Goal: Information Seeking & Learning: Learn about a topic

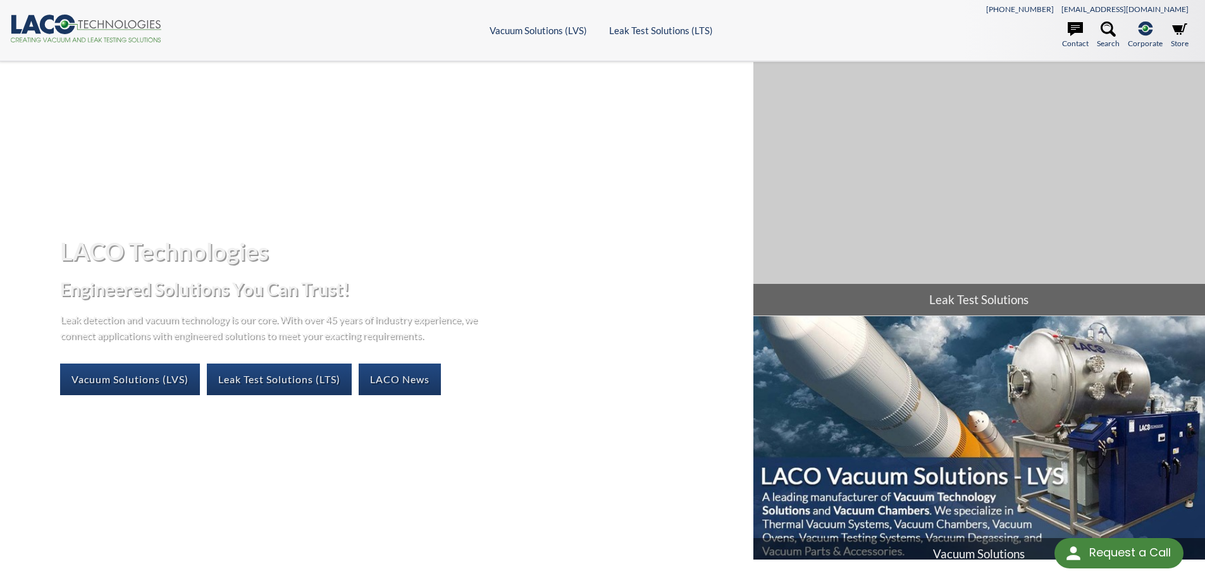
click at [936, 348] on img at bounding box center [978, 443] width 451 height 254
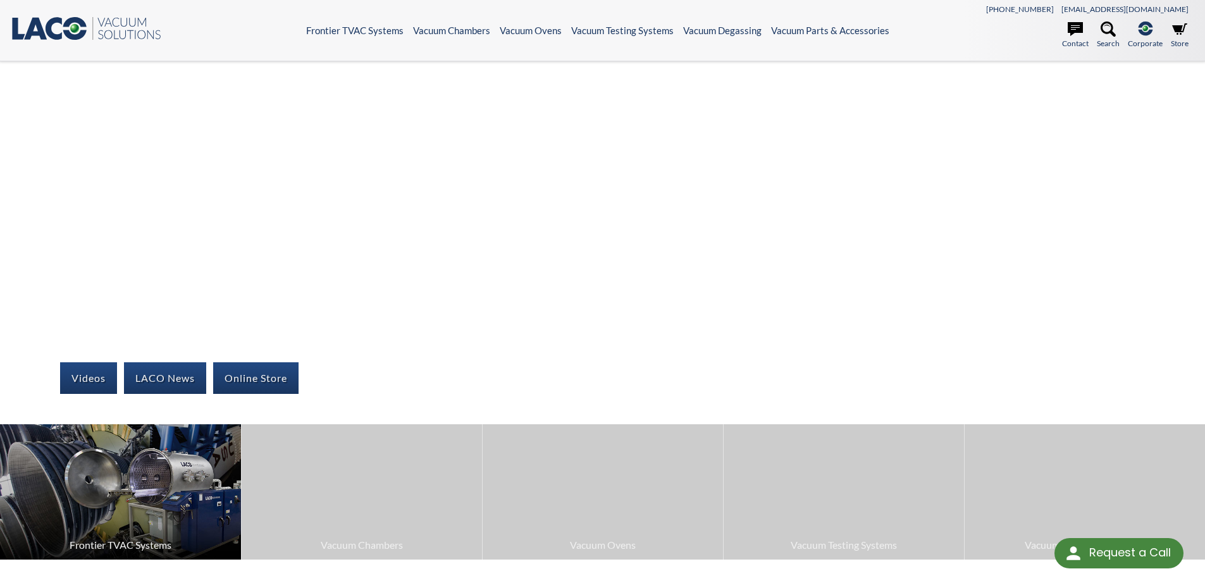
click at [150, 523] on img at bounding box center [120, 491] width 241 height 135
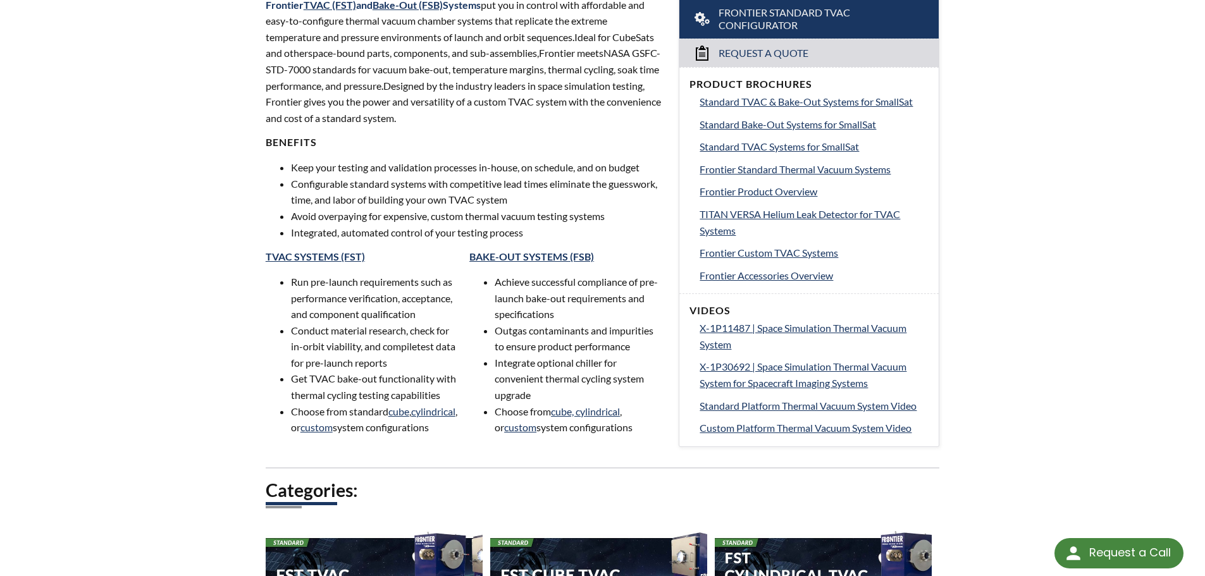
scroll to position [569, 0]
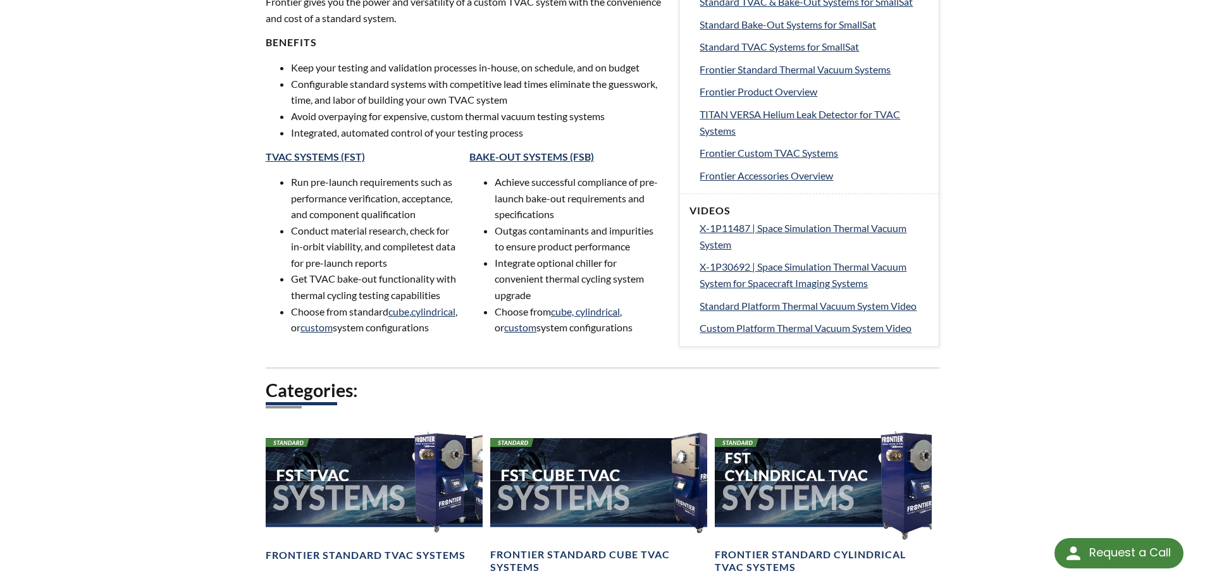
drag, startPoint x: 342, startPoint y: 166, endPoint x: 335, endPoint y: 164, distance: 7.4
click at [340, 166] on div "TVAC SYSTEMS (FST) Run pre-launch requirements such as performance verification…" at bounding box center [363, 247] width 194 height 195
click at [334, 162] on link "TVAC SYSTEMS (FST)" at bounding box center [315, 156] width 99 height 12
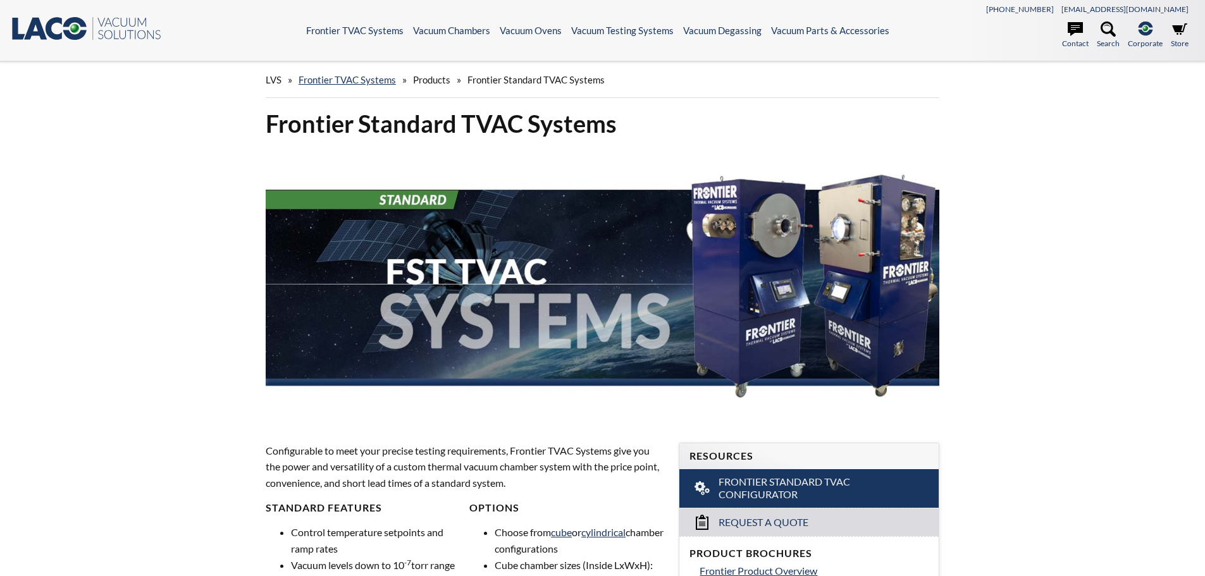
select select "Language Translate Widget"
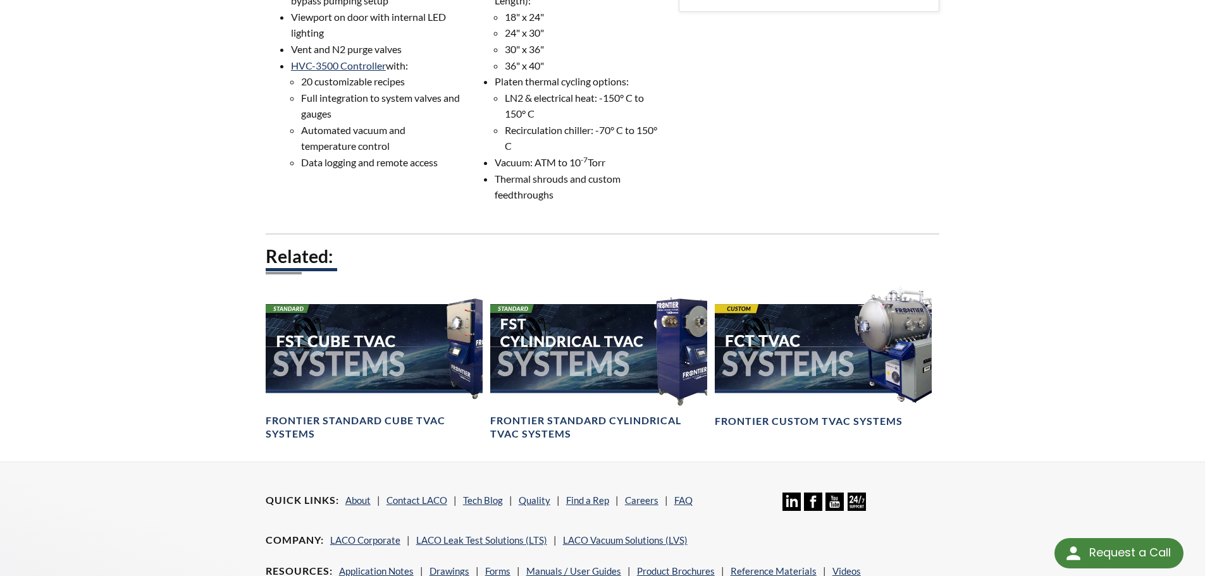
scroll to position [696, 0]
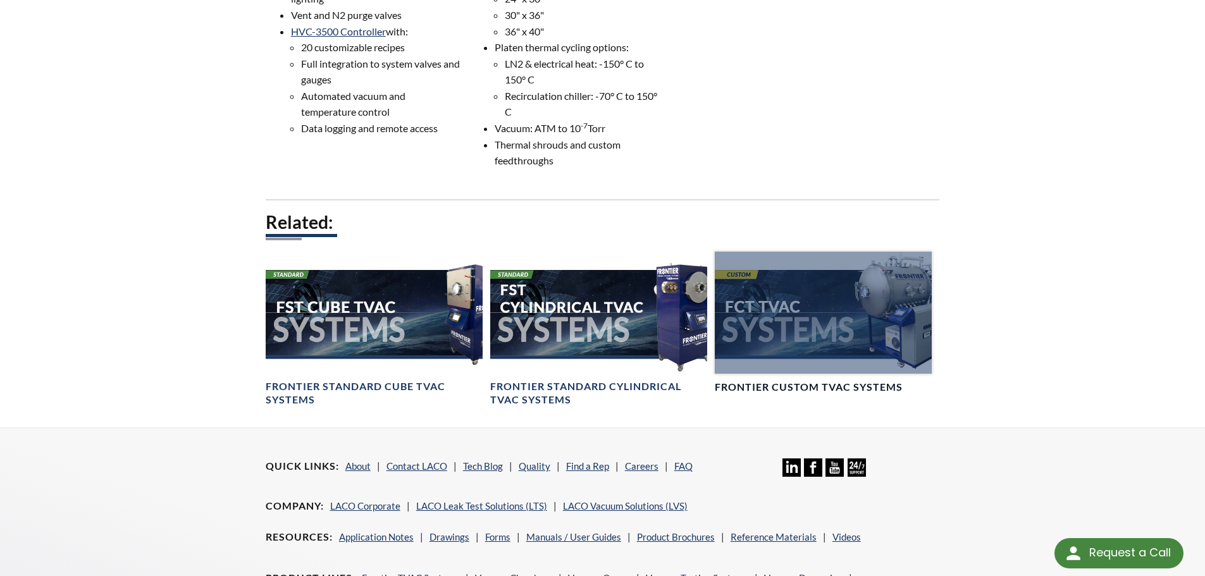
click at [801, 307] on div at bounding box center [823, 313] width 217 height 122
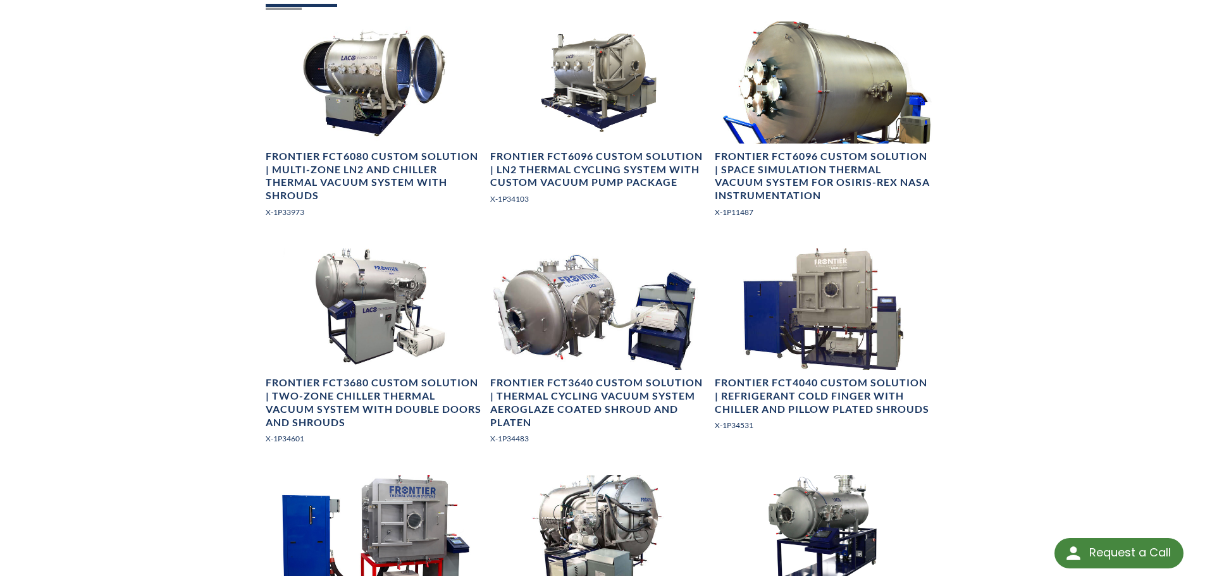
scroll to position [949, 0]
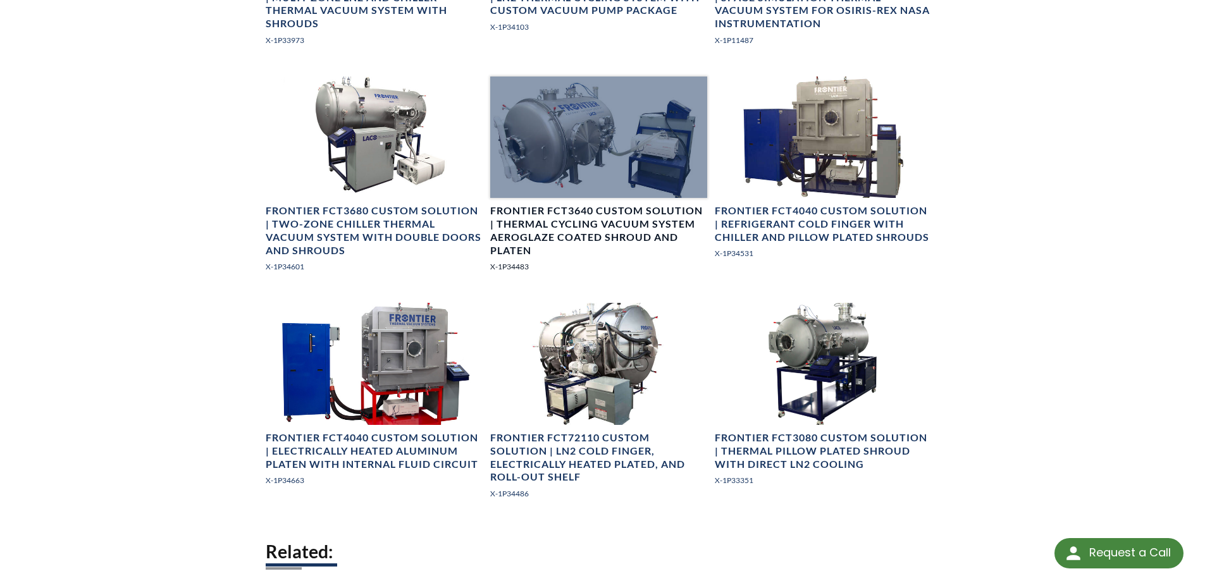
click at [544, 178] on div at bounding box center [598, 138] width 217 height 122
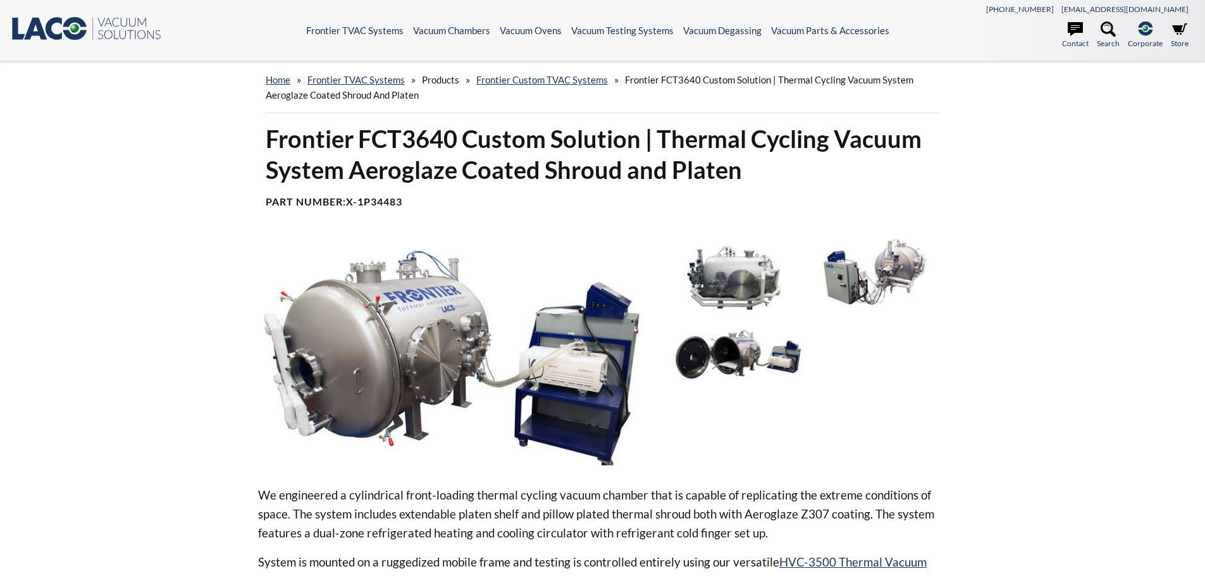
select select "Language Translate Widget"
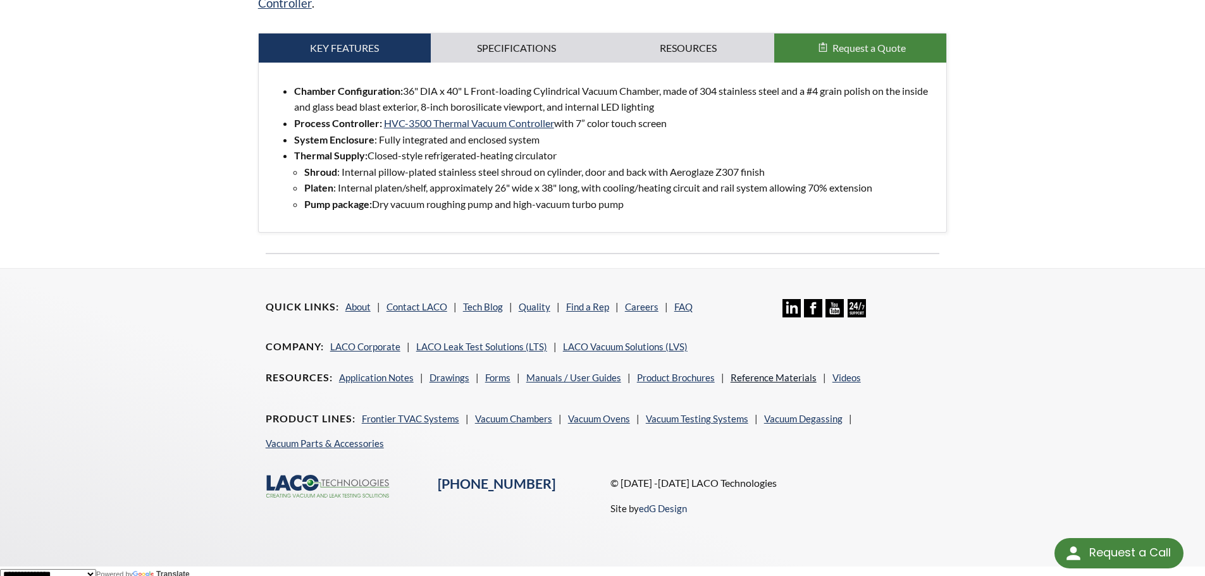
scroll to position [586, 0]
